Goal: Information Seeking & Learning: Learn about a topic

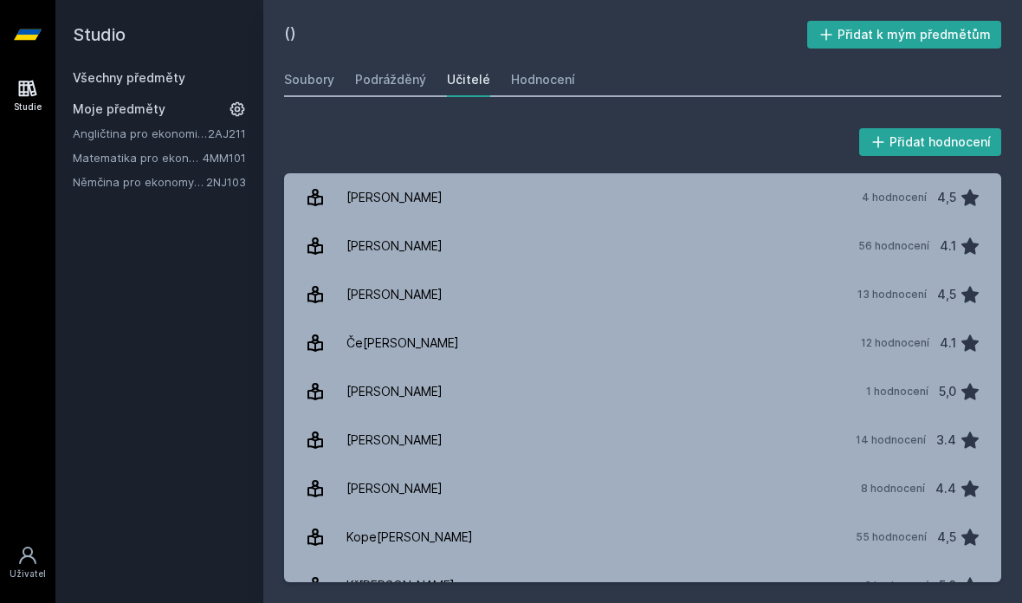
click at [321, 80] on font "Soubory" at bounding box center [309, 79] width 50 height 15
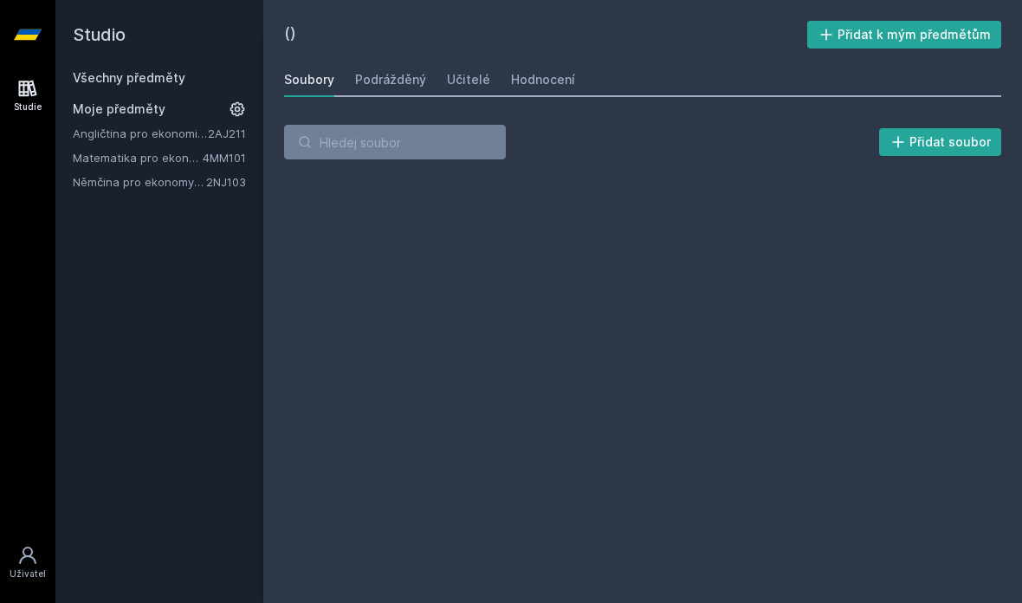
click at [160, 80] on font "Všechny předměty" at bounding box center [129, 77] width 113 height 15
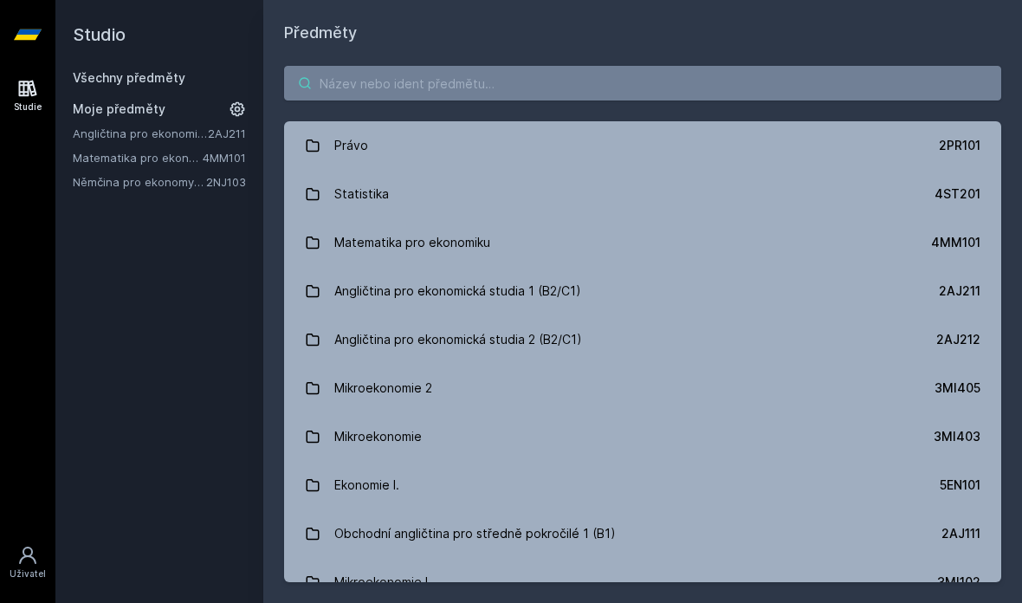
click at [571, 70] on input "search" at bounding box center [642, 83] width 717 height 35
click at [722, 450] on link "Mikroekonomie 3MI403" at bounding box center [642, 436] width 717 height 49
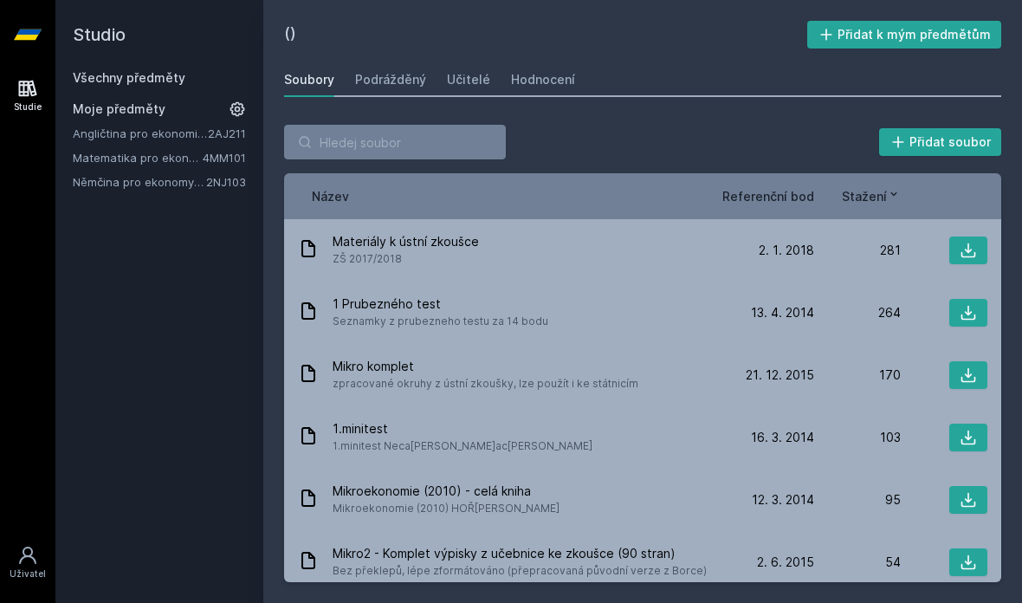
click at [463, 84] on font "Učitelé" at bounding box center [468, 79] width 43 height 15
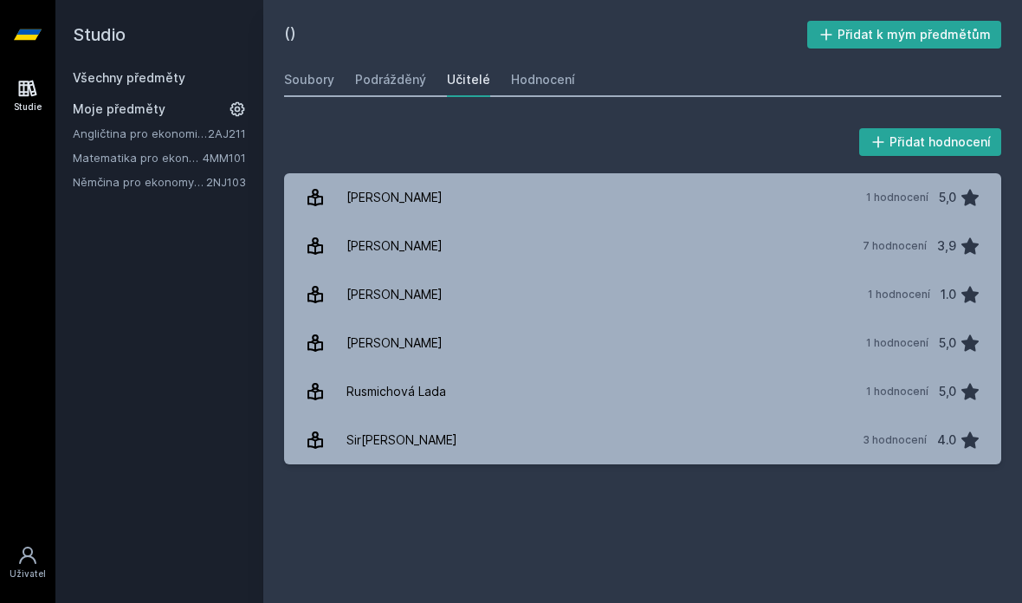
click at [149, 84] on font "Všechny předměty" at bounding box center [129, 77] width 113 height 15
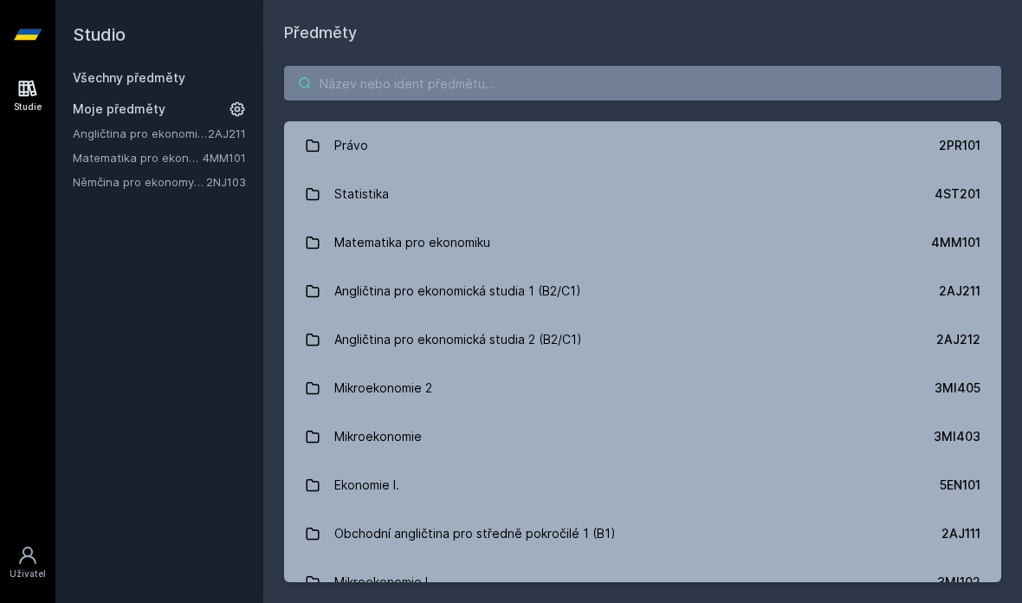
click at [593, 79] on input "search" at bounding box center [642, 83] width 717 height 35
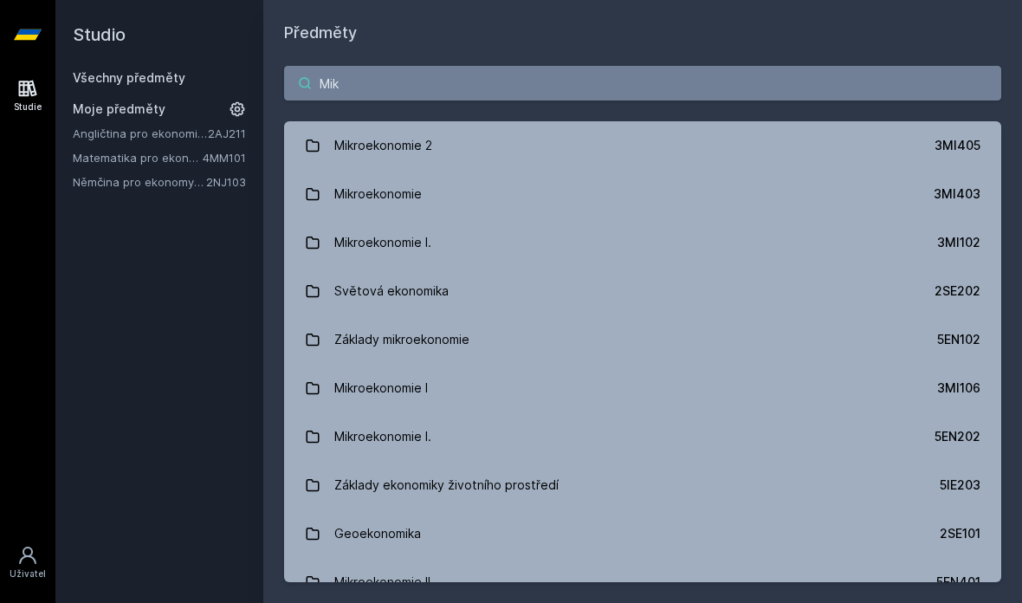
type input "Mikr"
click at [639, 253] on link "Mikroekonomie I. 3MI102" at bounding box center [642, 242] width 717 height 49
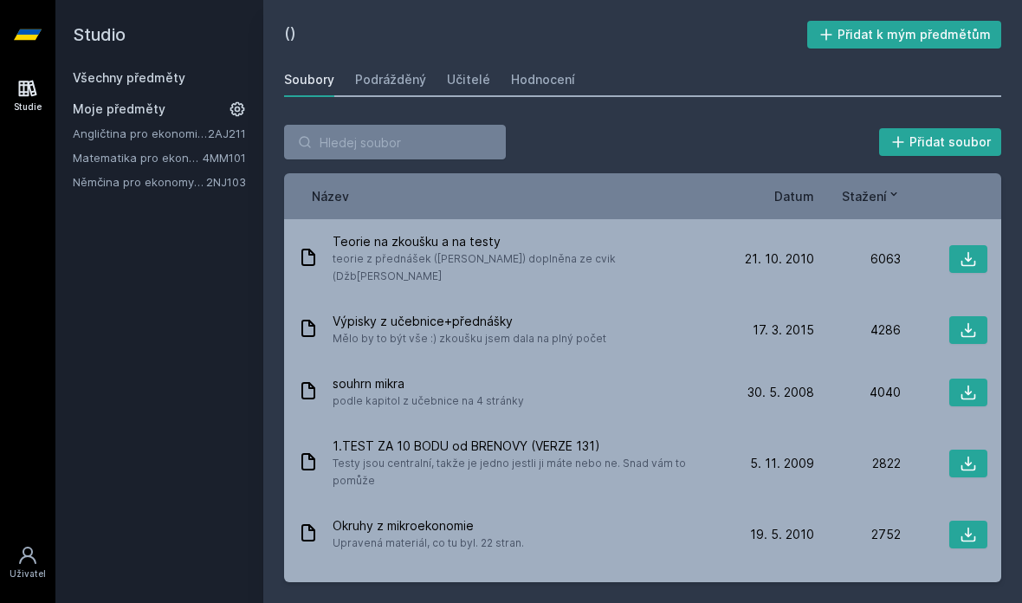
click at [475, 80] on font "Učitelé" at bounding box center [468, 79] width 43 height 15
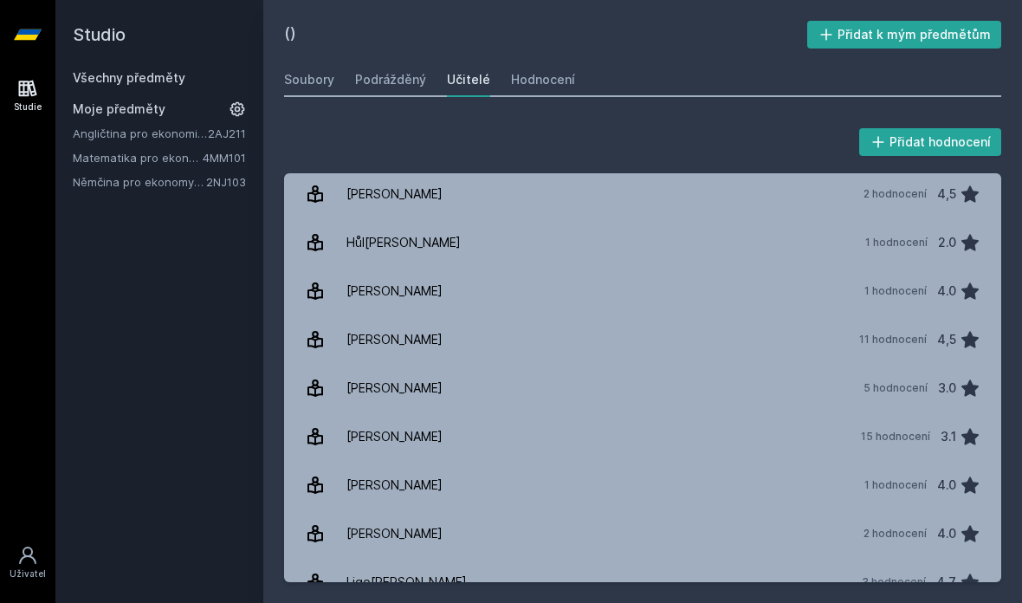
scroll to position [439, 0]
click at [864, 337] on font "11 hodnocení" at bounding box center [893, 339] width 68 height 13
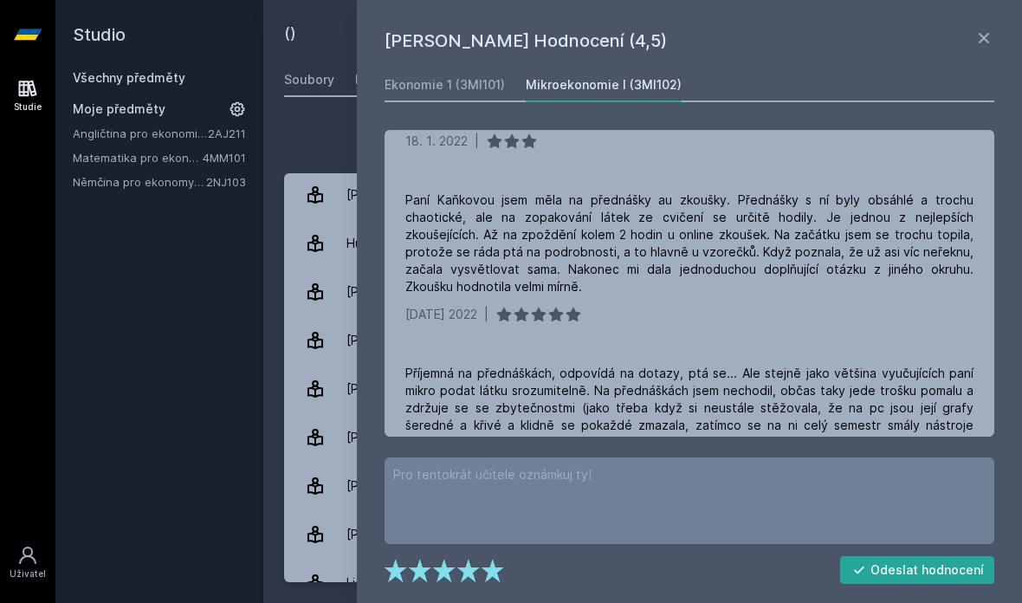
scroll to position [657, 0]
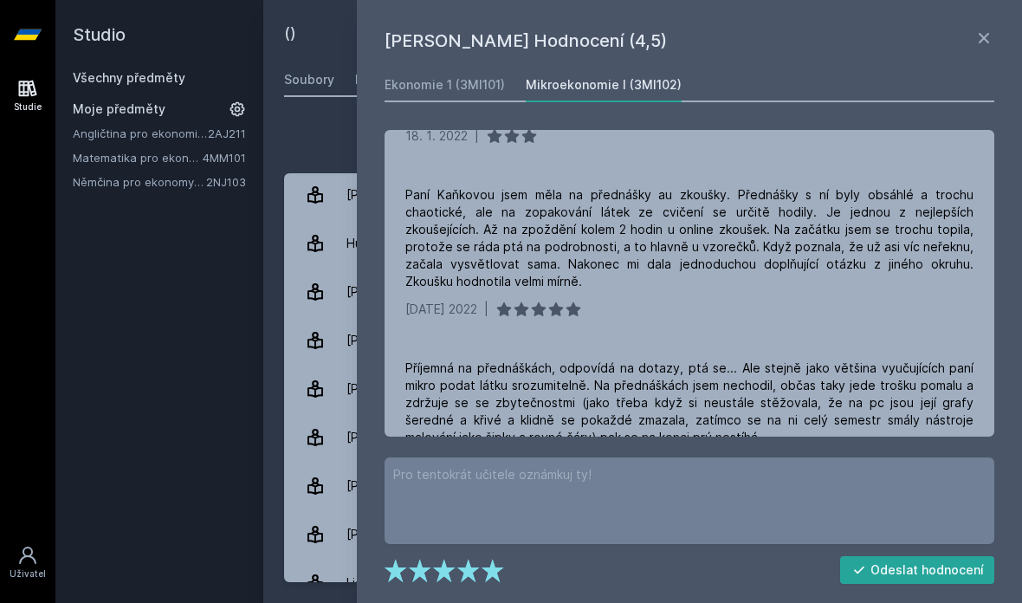
click at [951, 301] on div "[DATE] 2022 |" at bounding box center [689, 309] width 568 height 17
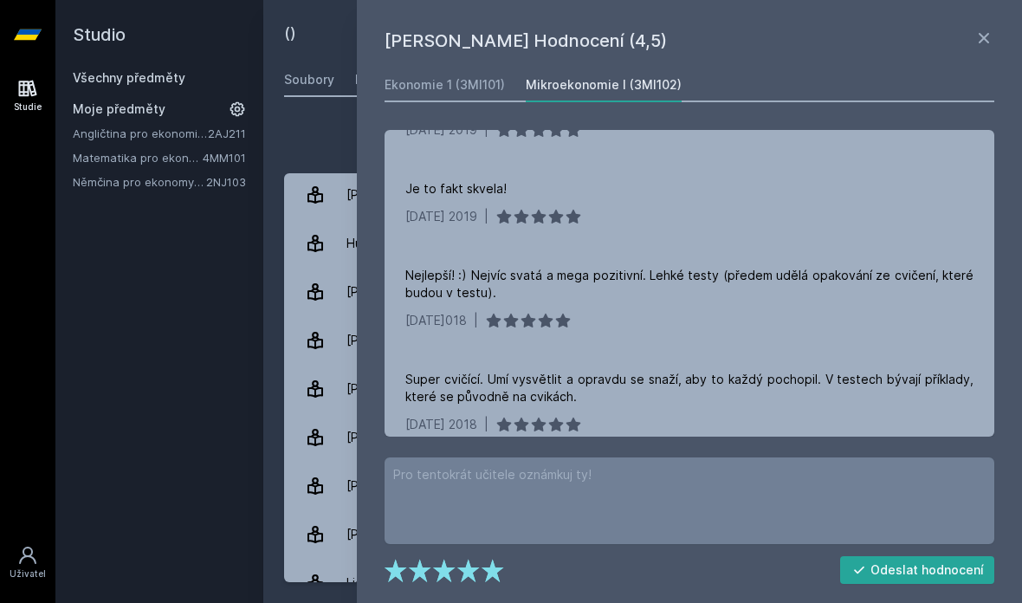
scroll to position [1322, 0]
click at [974, 49] on link at bounding box center [984, 41] width 21 height 26
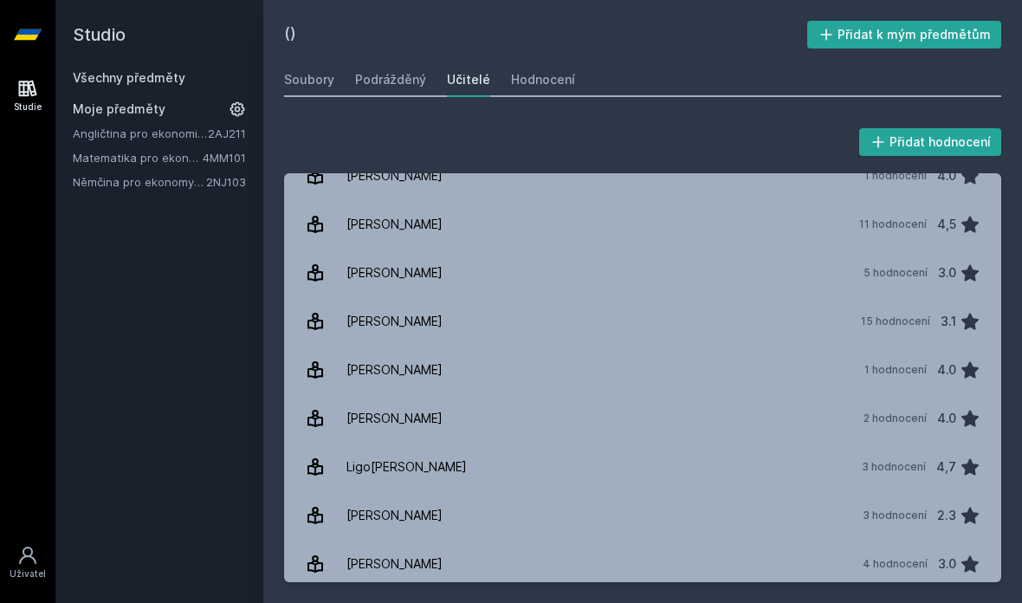
scroll to position [573, 0]
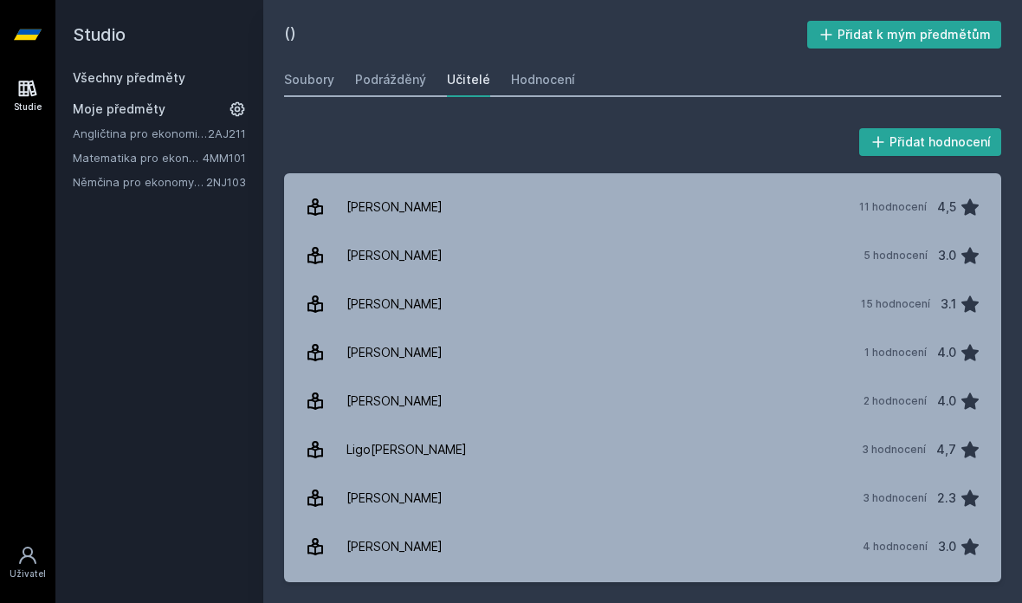
click at [920, 451] on font "3 hodnocení" at bounding box center [894, 449] width 64 height 13
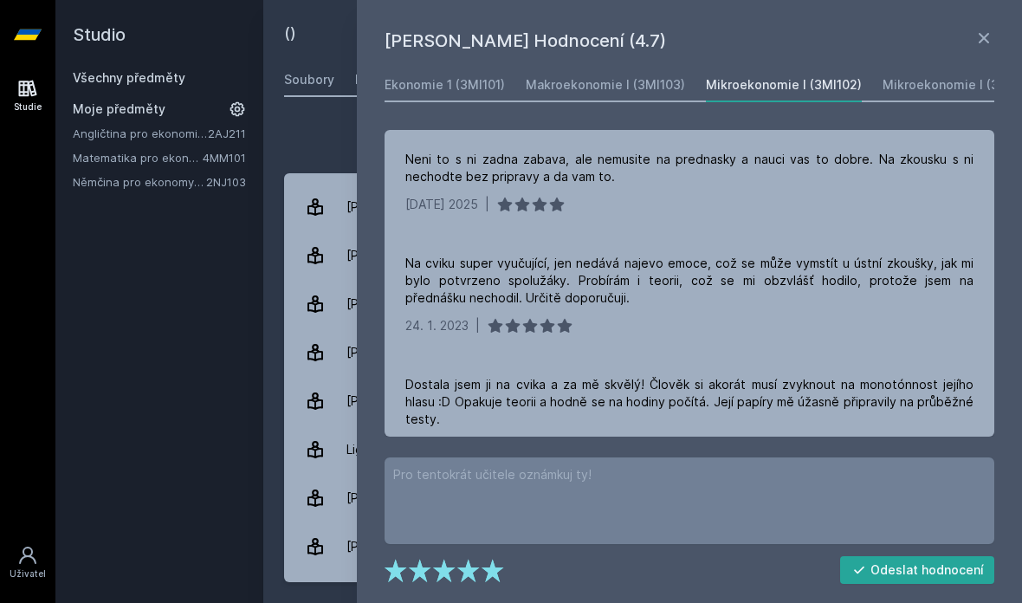
click at [951, 198] on div "[DATE] 2025 |" at bounding box center [689, 204] width 568 height 17
click at [949, 296] on div "Na cviku super vyučující, jen nedává najevo emoce, což se může vymstít u ústní …" at bounding box center [689, 281] width 568 height 52
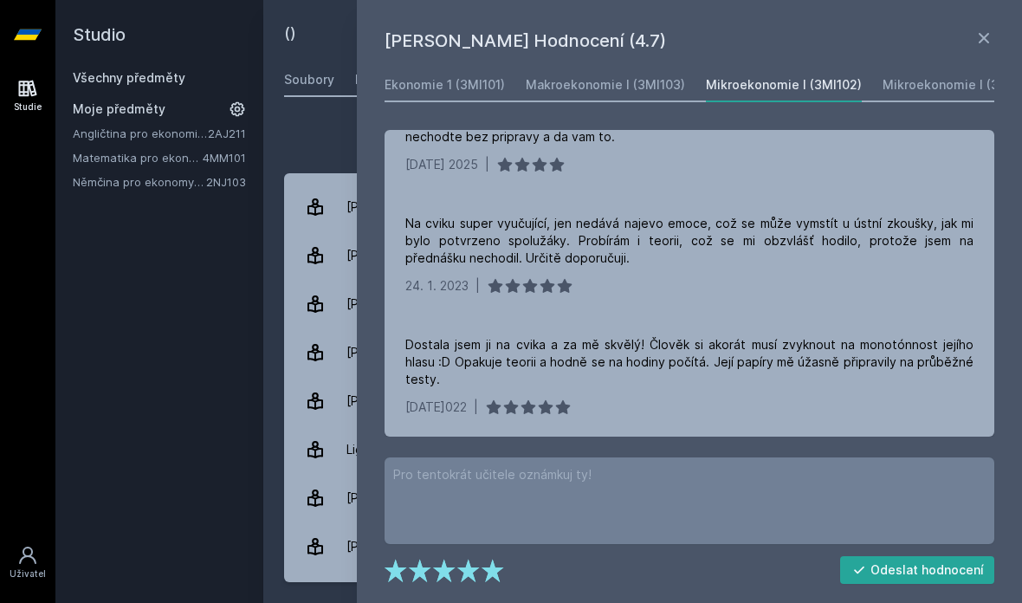
scroll to position [40, 0]
click at [952, 202] on div "Na cviku super vyučující, jen nedává najevo emoce, což se může vymstít u ústní …" at bounding box center [690, 254] width 610 height 121
click at [352, 111] on div "Přidat hodnocení [PERSON_NAME] – Hodnocení (4.7) Ekonomie 1 (3MI101) Makroekono…" at bounding box center [642, 353] width 759 height 499
click at [319, 144] on div "Přidat hodnocení" at bounding box center [642, 142] width 717 height 35
click at [987, 47] on icon at bounding box center [984, 38] width 21 height 21
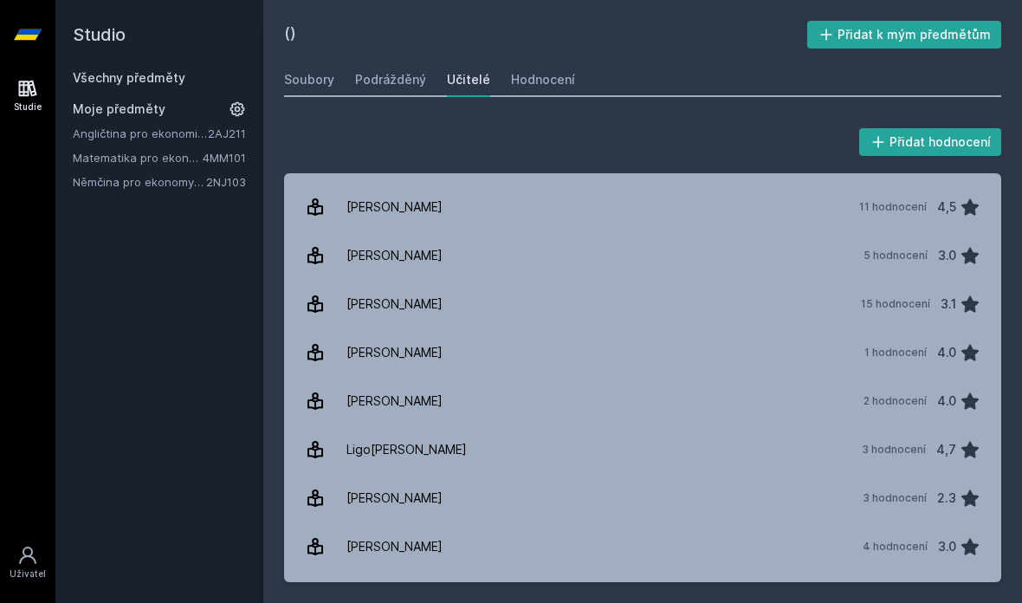
click at [983, 26] on font "Přidat k mým předmětům" at bounding box center [914, 34] width 153 height 17
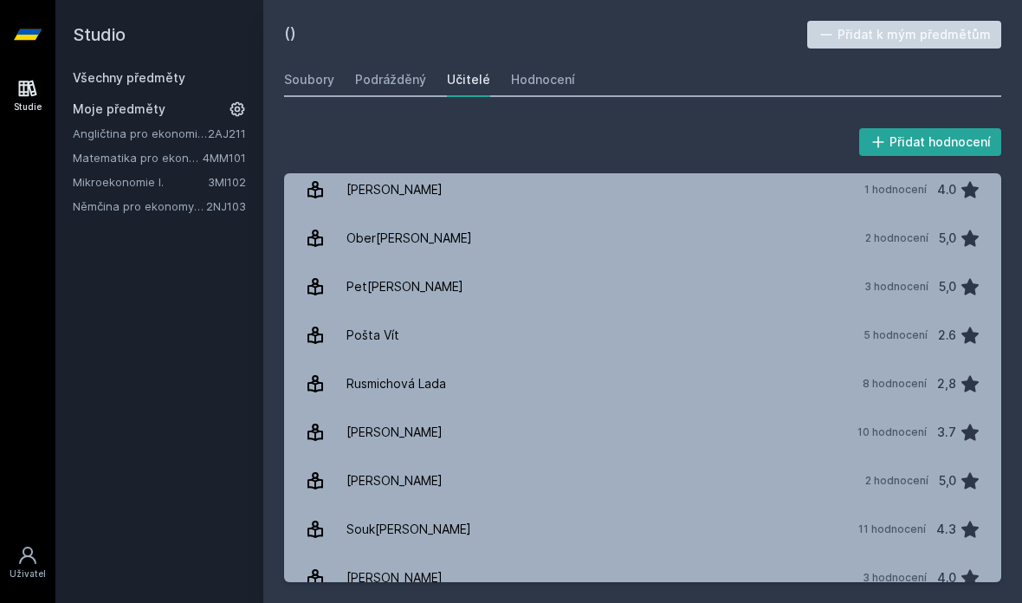
scroll to position [1074, 0]
click at [961, 330] on icon at bounding box center [970, 336] width 21 height 21
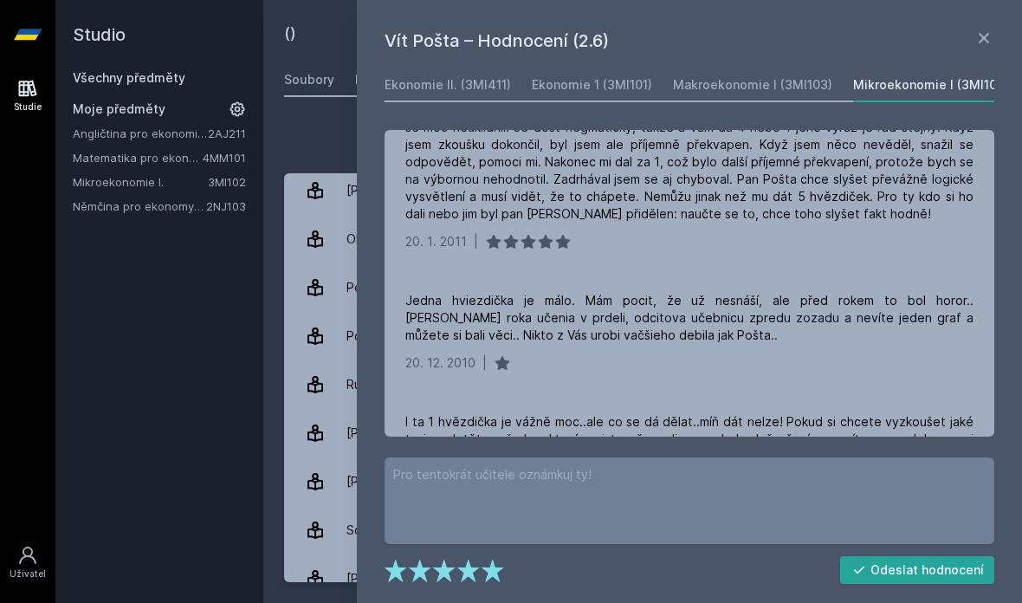
scroll to position [89, 0]
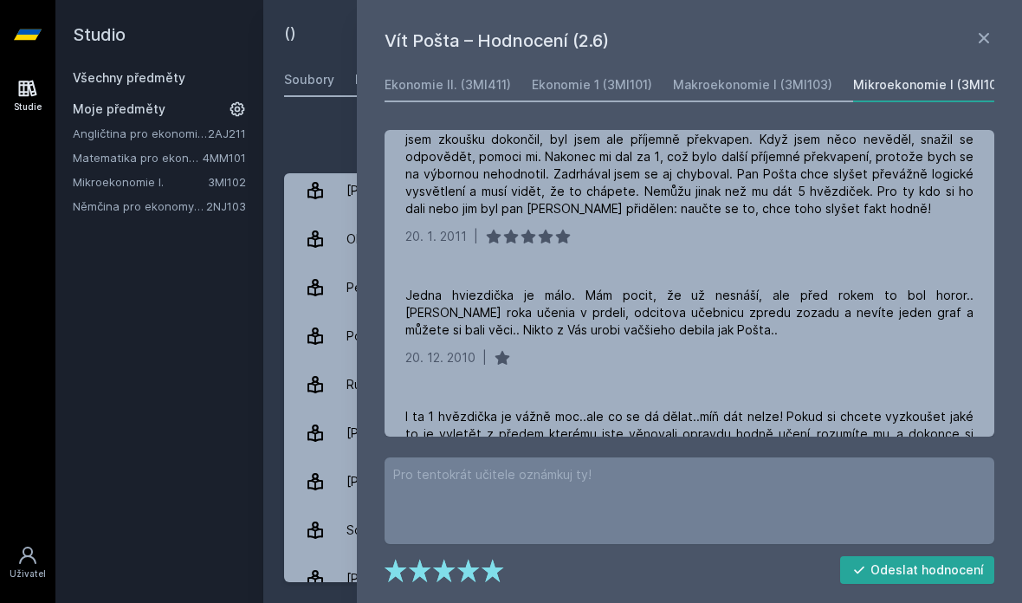
click at [931, 322] on div "Jedna hviezdička je málo. Mám pocit, že už nesnáší, ale před rokem to bol horor…" at bounding box center [689, 313] width 568 height 52
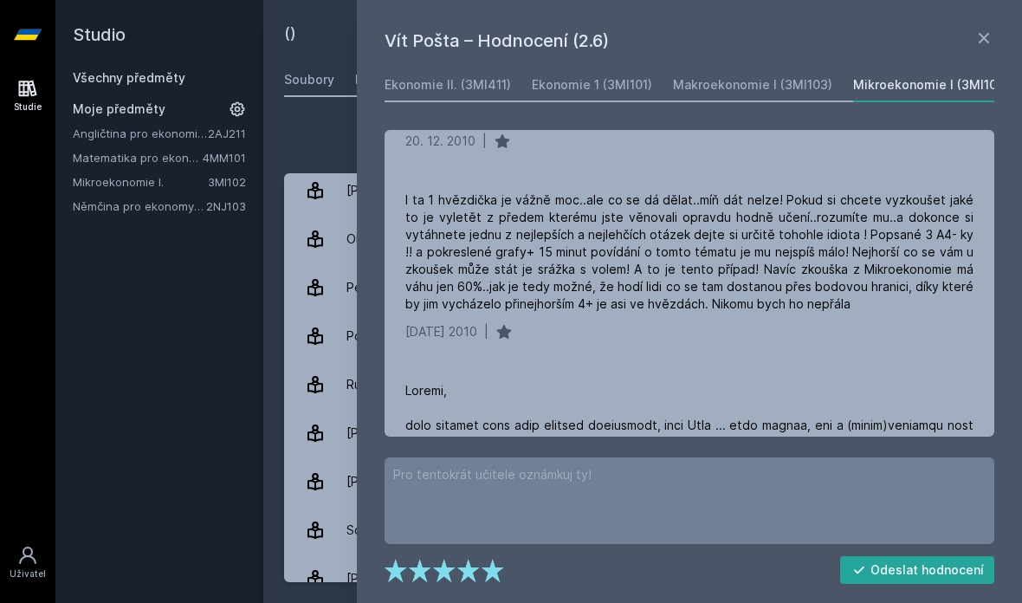
scroll to position [326, 0]
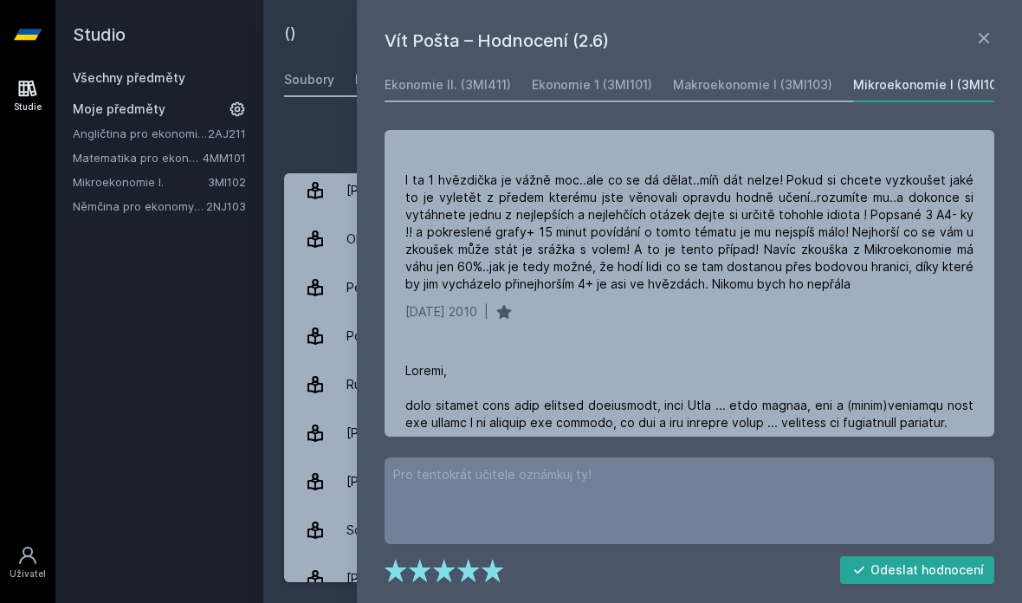
click at [927, 303] on div "[DATE] 2010 |" at bounding box center [689, 311] width 568 height 17
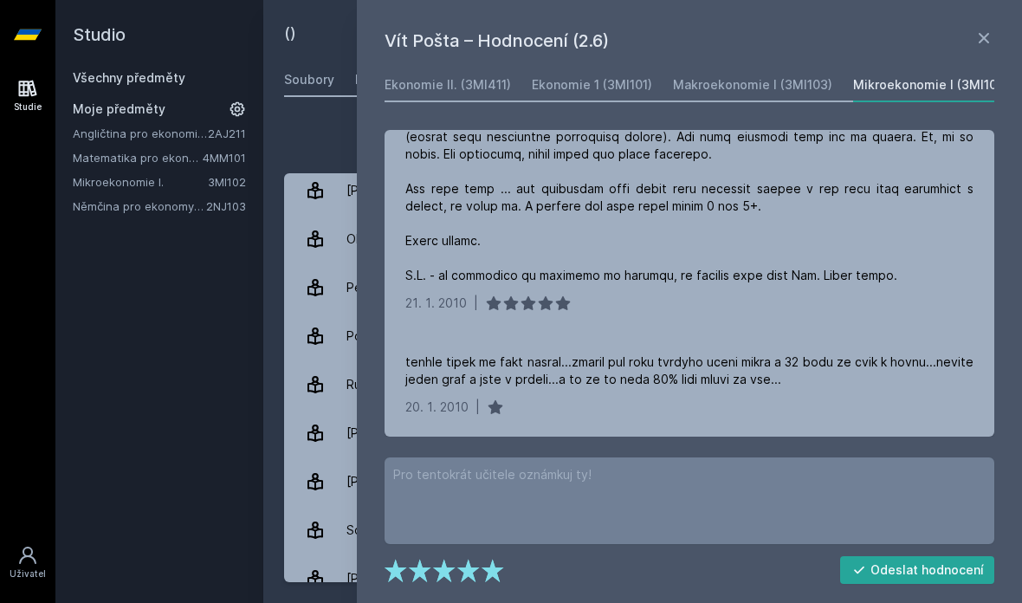
scroll to position [715, 0]
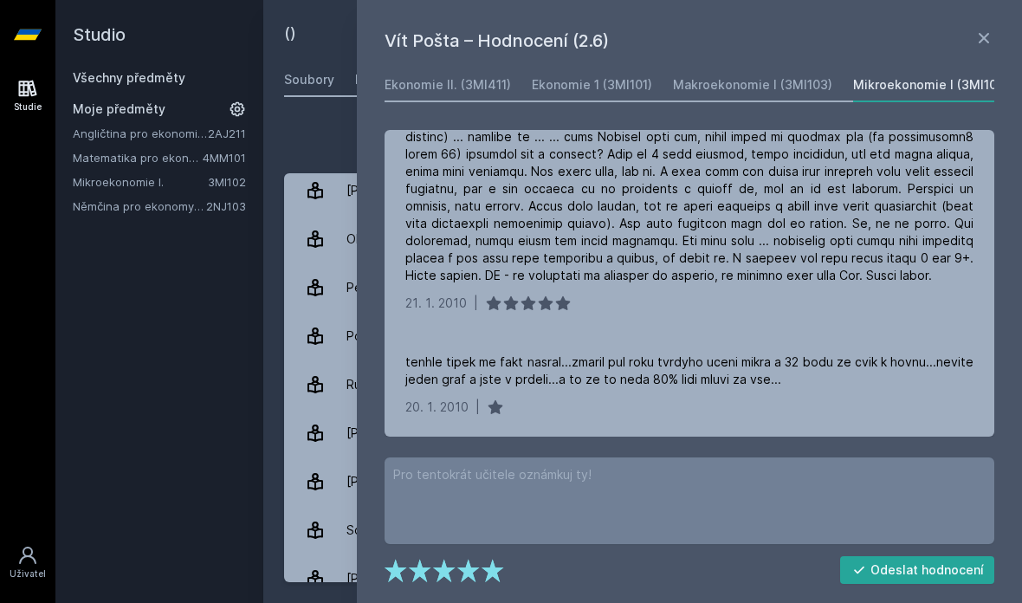
click at [837, 371] on div "tenhle tipek me fakt nasral...zmaril pul roku tvrdyho uceni mikra a 32 bodu ze …" at bounding box center [689, 370] width 568 height 35
click at [985, 37] on icon at bounding box center [984, 38] width 10 height 10
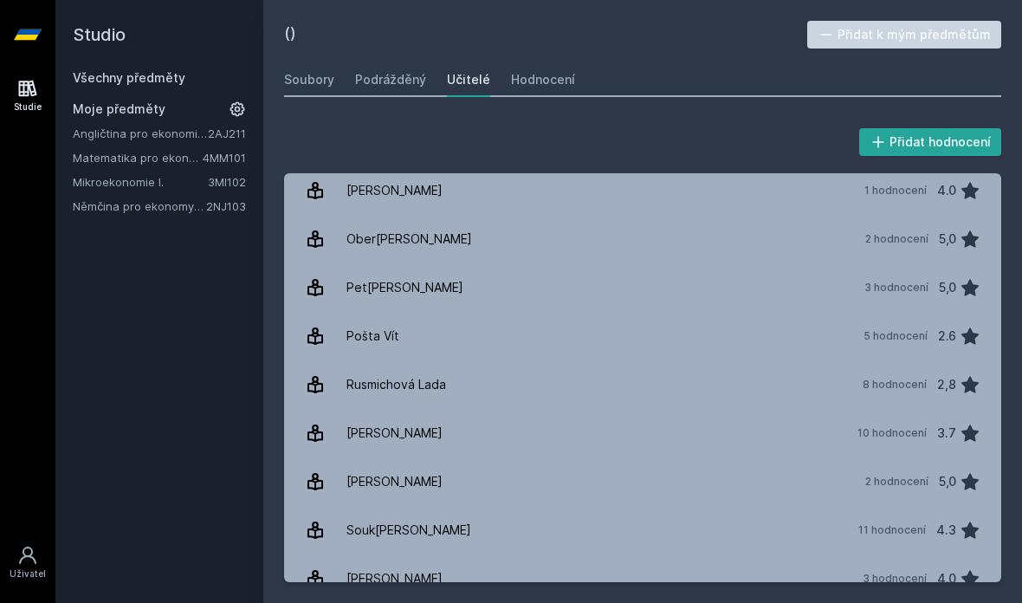
click at [94, 186] on font "Mikroekonomie I." at bounding box center [118, 182] width 91 height 14
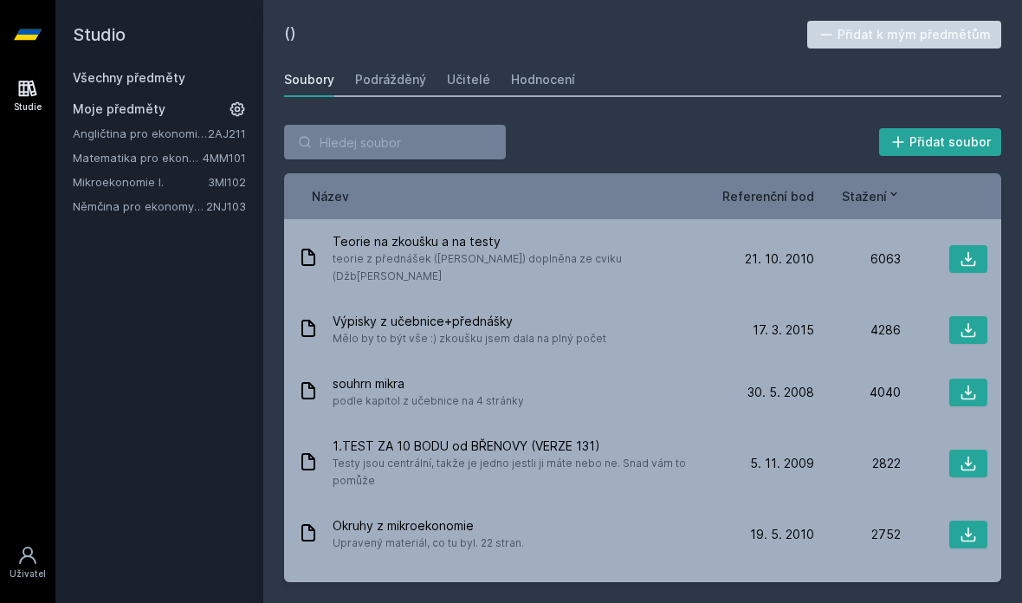
click at [962, 44] on button "Přidat k mým předmětům" at bounding box center [904, 35] width 195 height 28
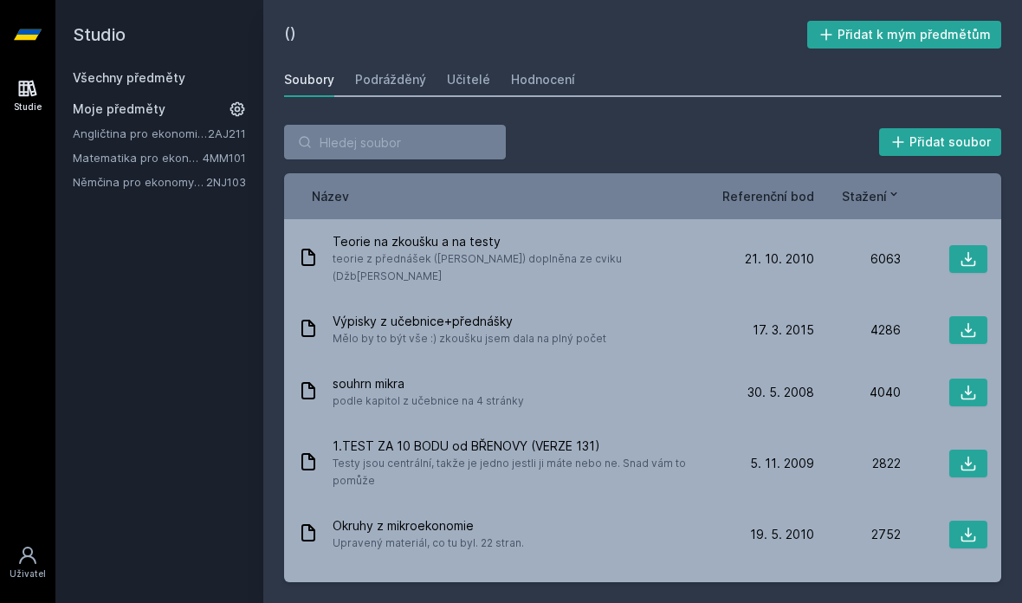
click at [969, 36] on font "Přidat k mým předmětům" at bounding box center [914, 34] width 153 height 15
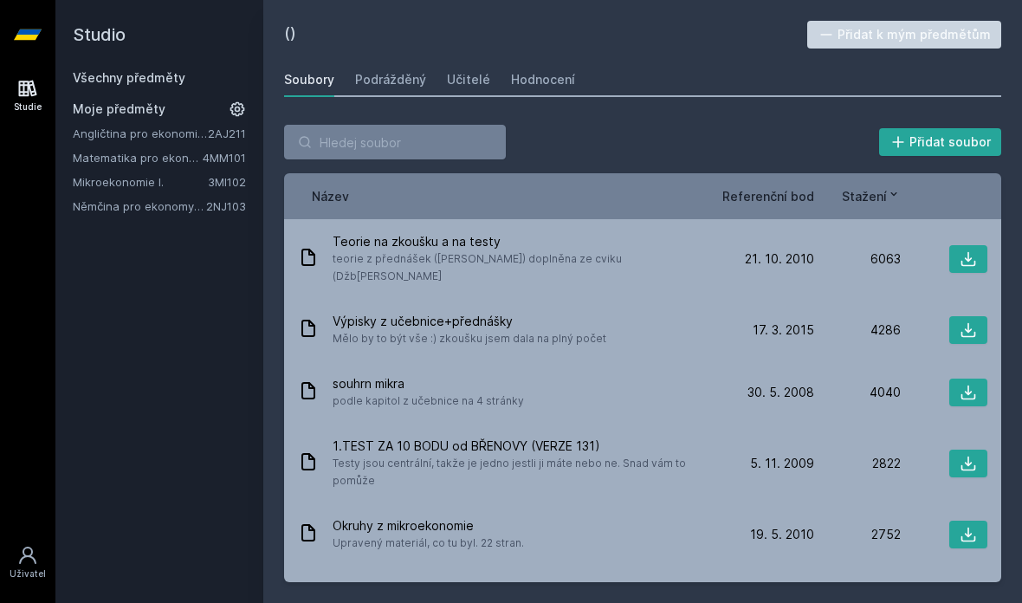
click at [104, 188] on font "Mikroekonomie I." at bounding box center [118, 182] width 91 height 14
click at [108, 209] on font "Němčina pro ekonomy - mírně pokročilá úroveň 1 (A2)" at bounding box center [219, 206] width 292 height 14
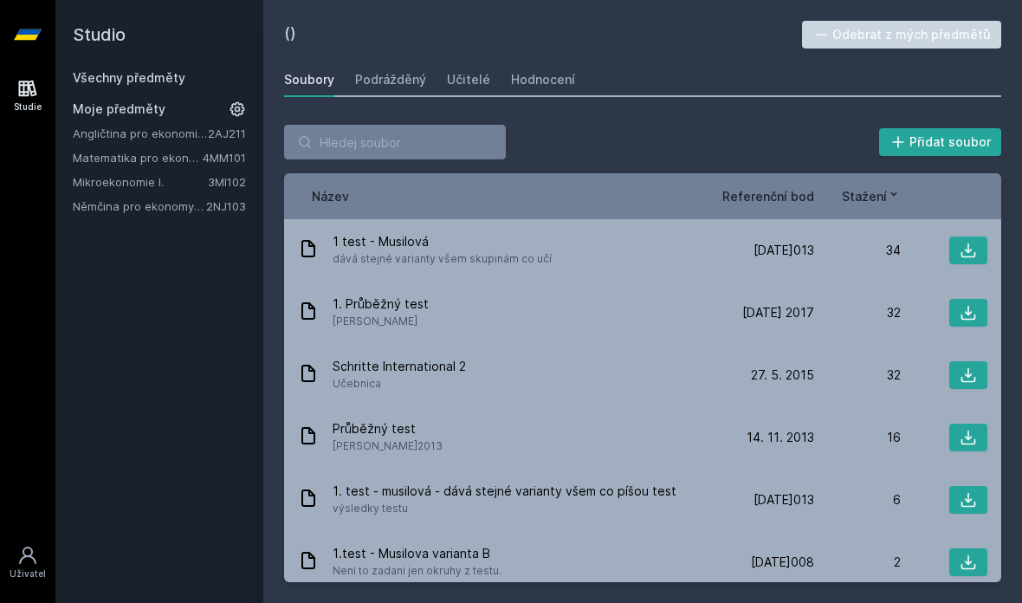
click at [117, 204] on font "Němčina pro ekonomy - mírně pokročilá úroveň 1 (A2)" at bounding box center [219, 206] width 292 height 14
click at [465, 81] on font "Učitelé" at bounding box center [468, 79] width 43 height 15
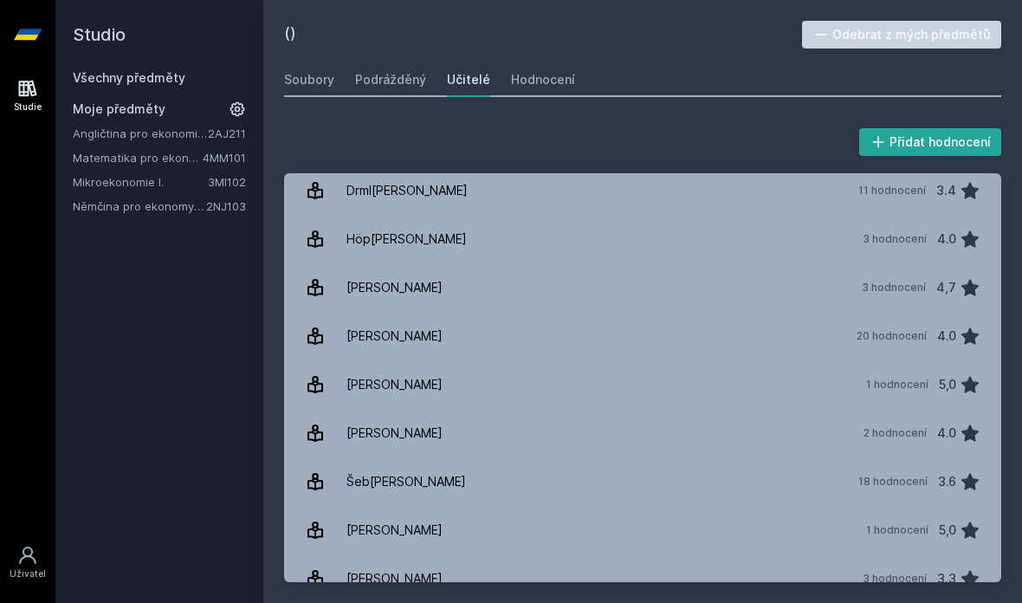
click at [130, 207] on font "Němčina pro ekonomy - mírně pokročilá úroveň 1 (A2)" at bounding box center [219, 206] width 292 height 14
